Goal: Transaction & Acquisition: Purchase product/service

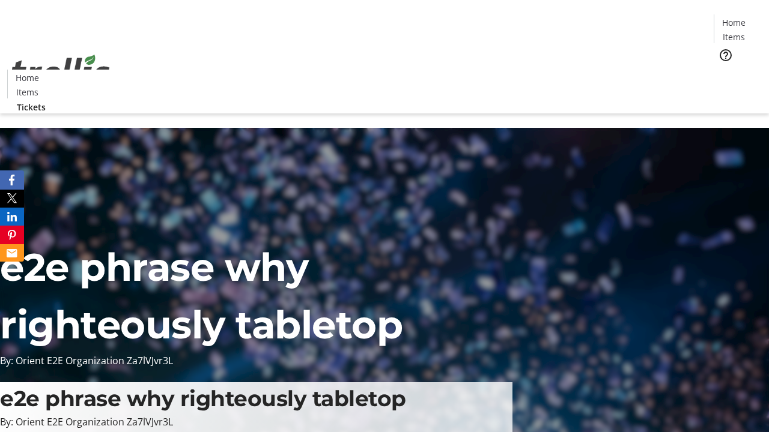
click at [723, 70] on span "Tickets" at bounding box center [737, 76] width 29 height 13
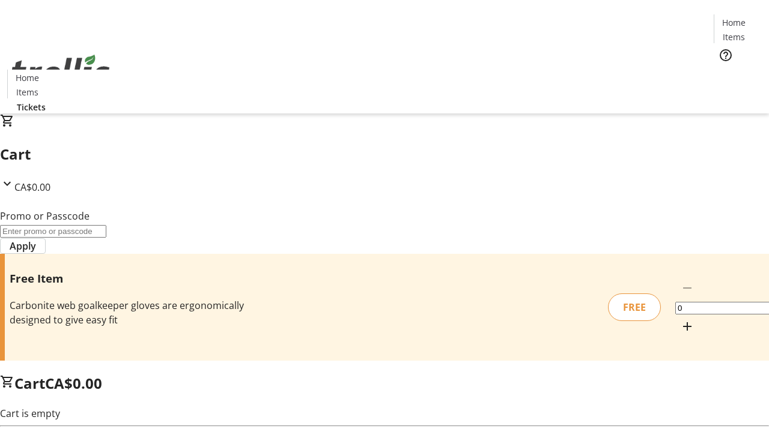
click at [680, 320] on mat-icon "Increment by one" at bounding box center [687, 327] width 14 height 14
type input "1"
